Goal: Transaction & Acquisition: Purchase product/service

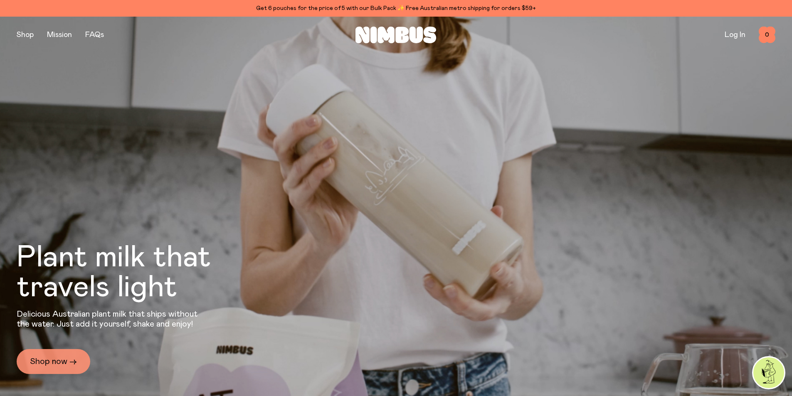
click at [62, 356] on link "Shop now →" at bounding box center [54, 361] width 74 height 25
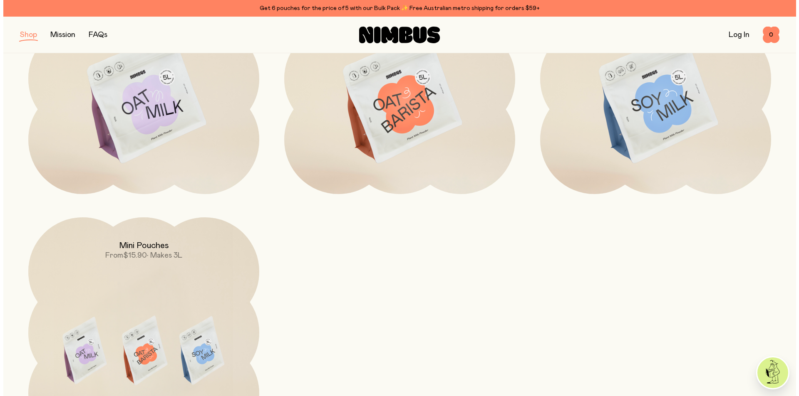
scroll to position [42, 0]
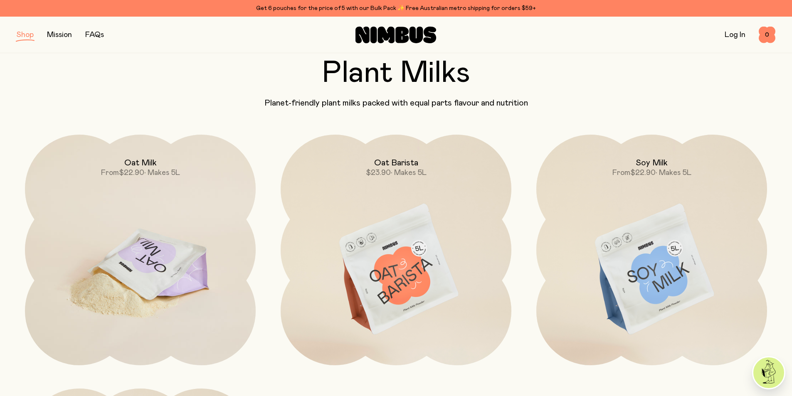
click at [170, 274] on img at bounding box center [140, 270] width 231 height 271
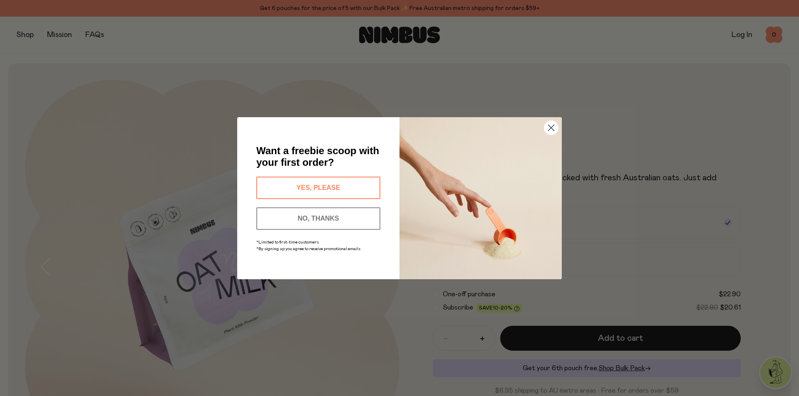
click at [343, 181] on button "YES, PLEASE" at bounding box center [318, 188] width 124 height 22
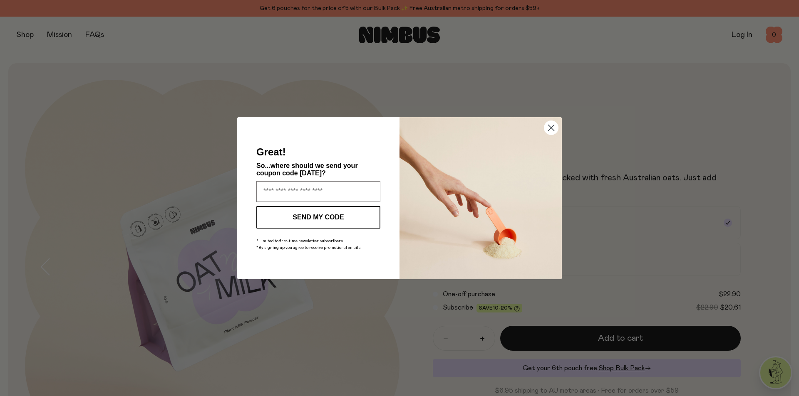
click at [556, 130] on circle "Close dialog" at bounding box center [551, 128] width 14 height 14
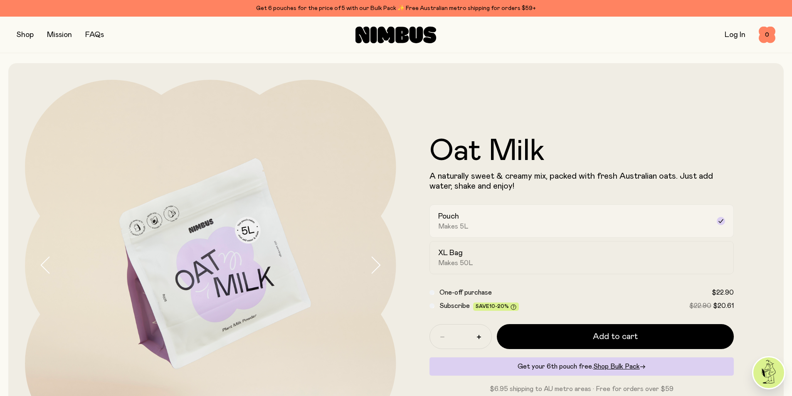
click at [500, 225] on div "Pouch Makes 5L" at bounding box center [574, 221] width 272 height 19
